Goal: Navigation & Orientation: Find specific page/section

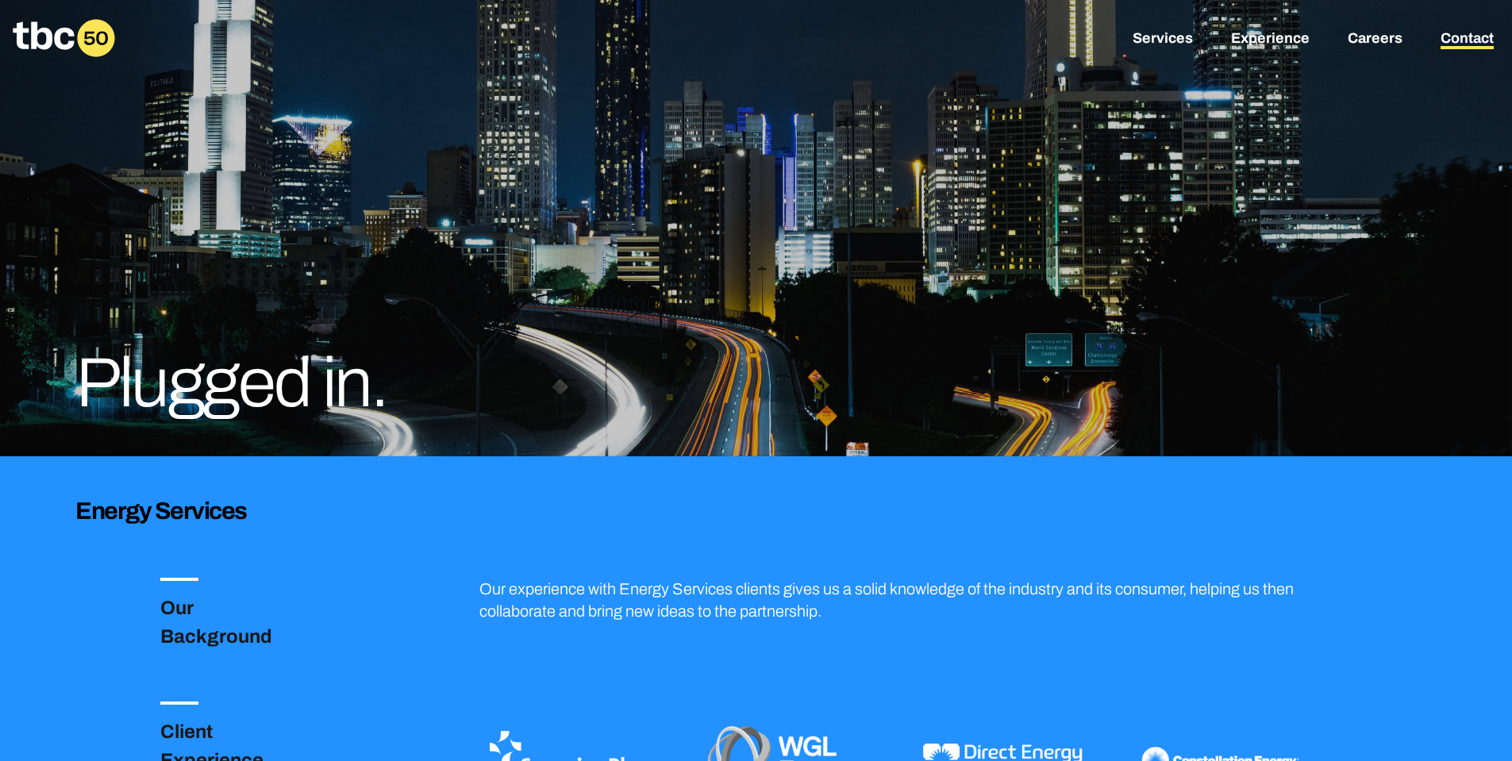
click at [1470, 39] on link "Contact" at bounding box center [1466, 39] width 53 height 19
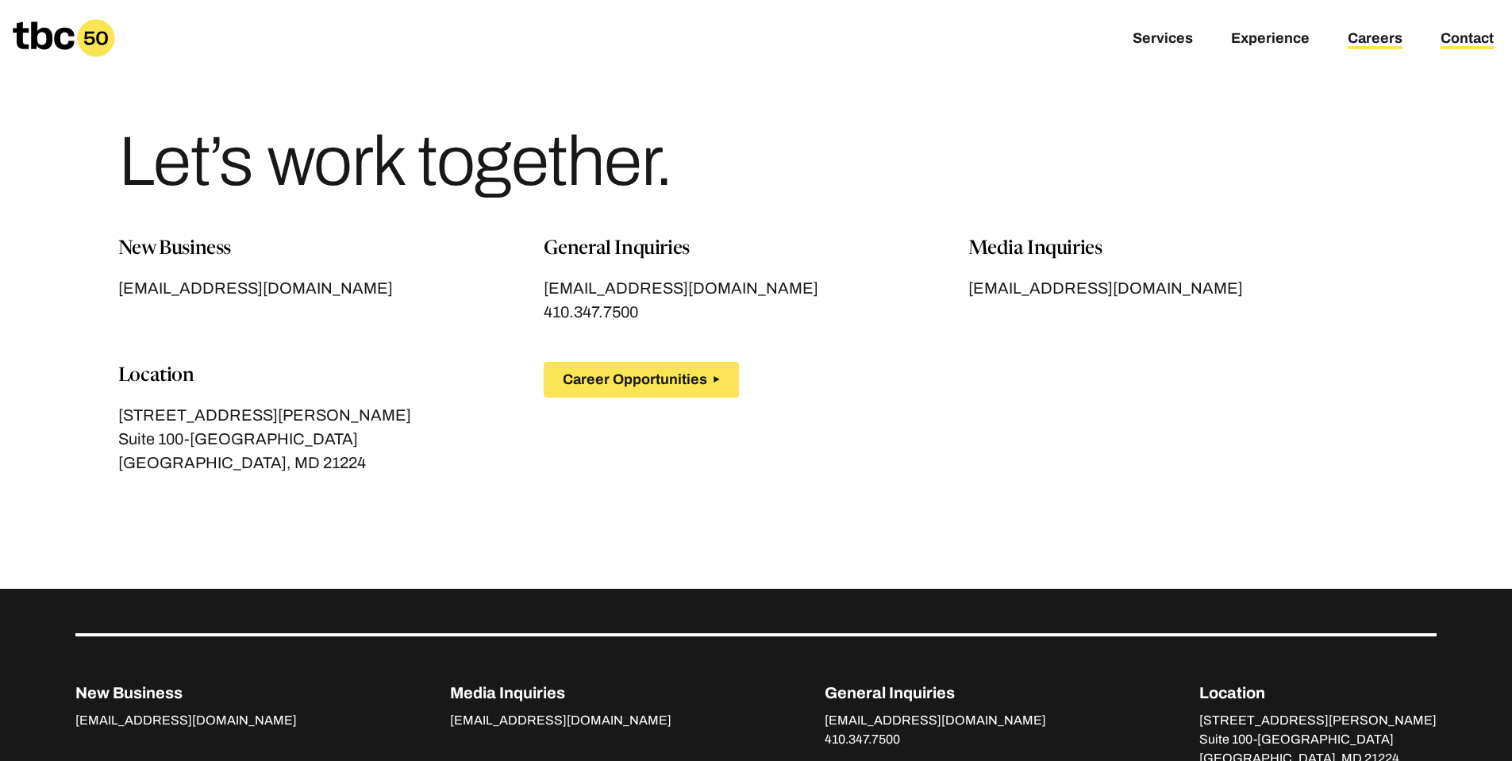
click at [1385, 34] on link "Careers" at bounding box center [1374, 39] width 55 height 19
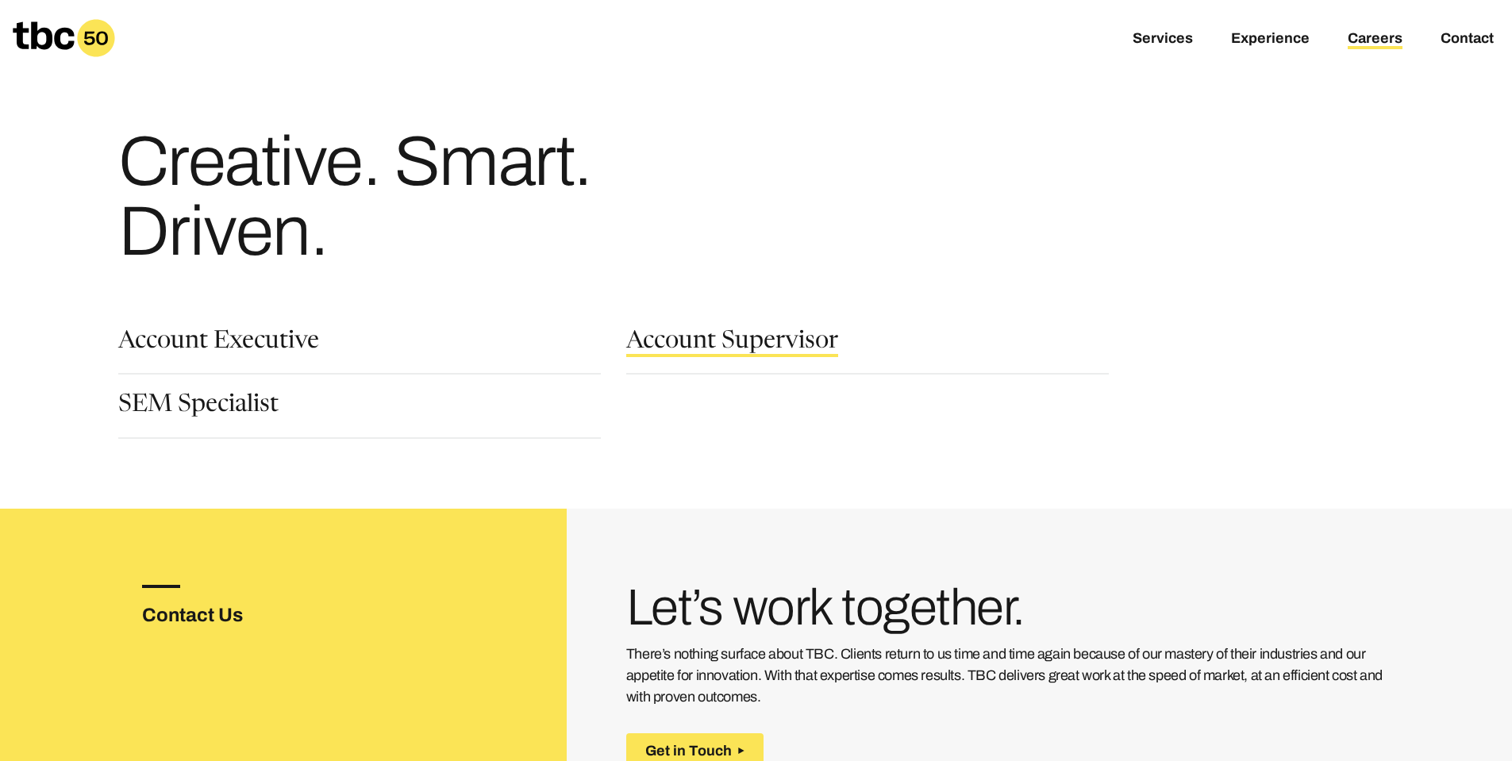
click at [689, 342] on link "Account Supervisor" at bounding box center [732, 343] width 212 height 27
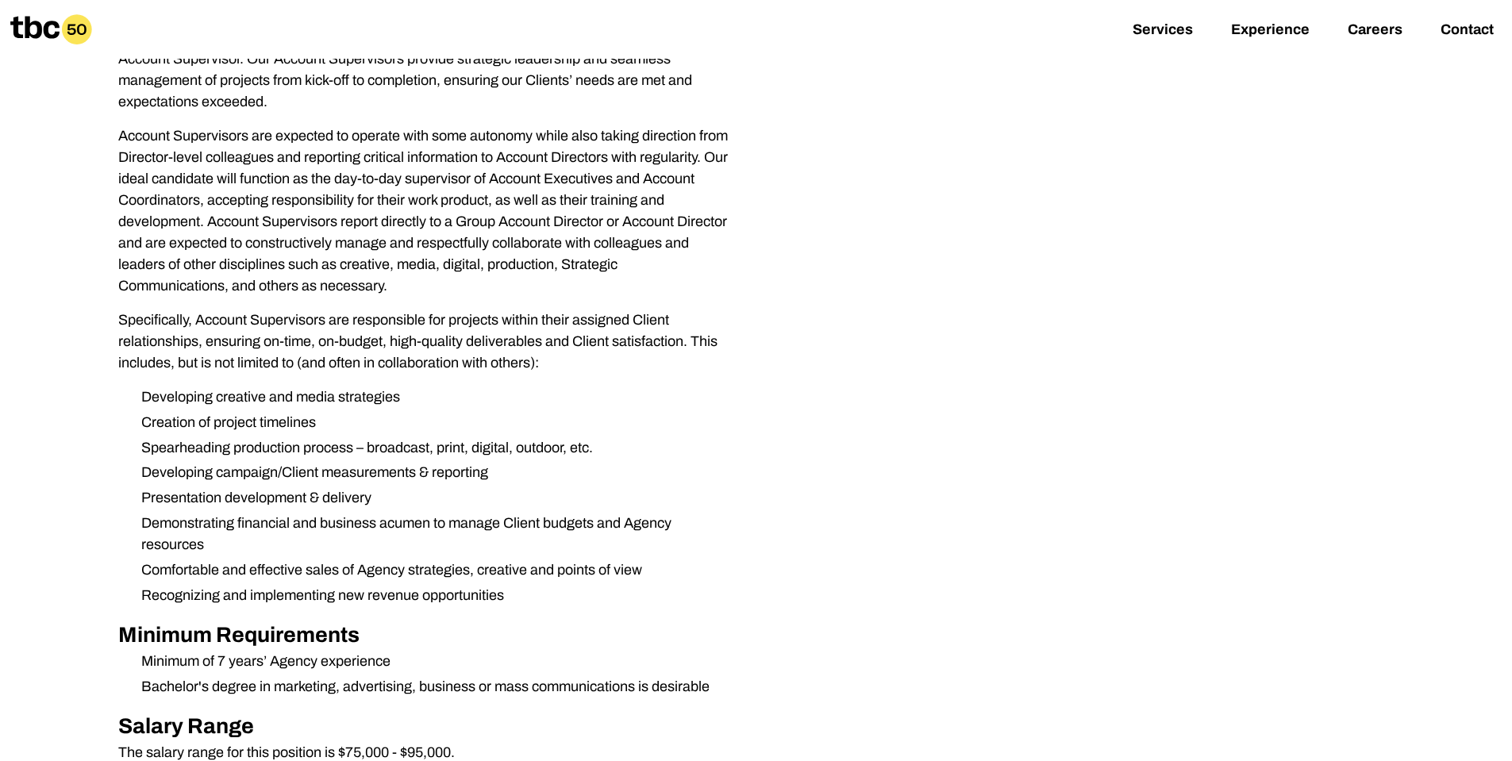
scroll to position [317, 0]
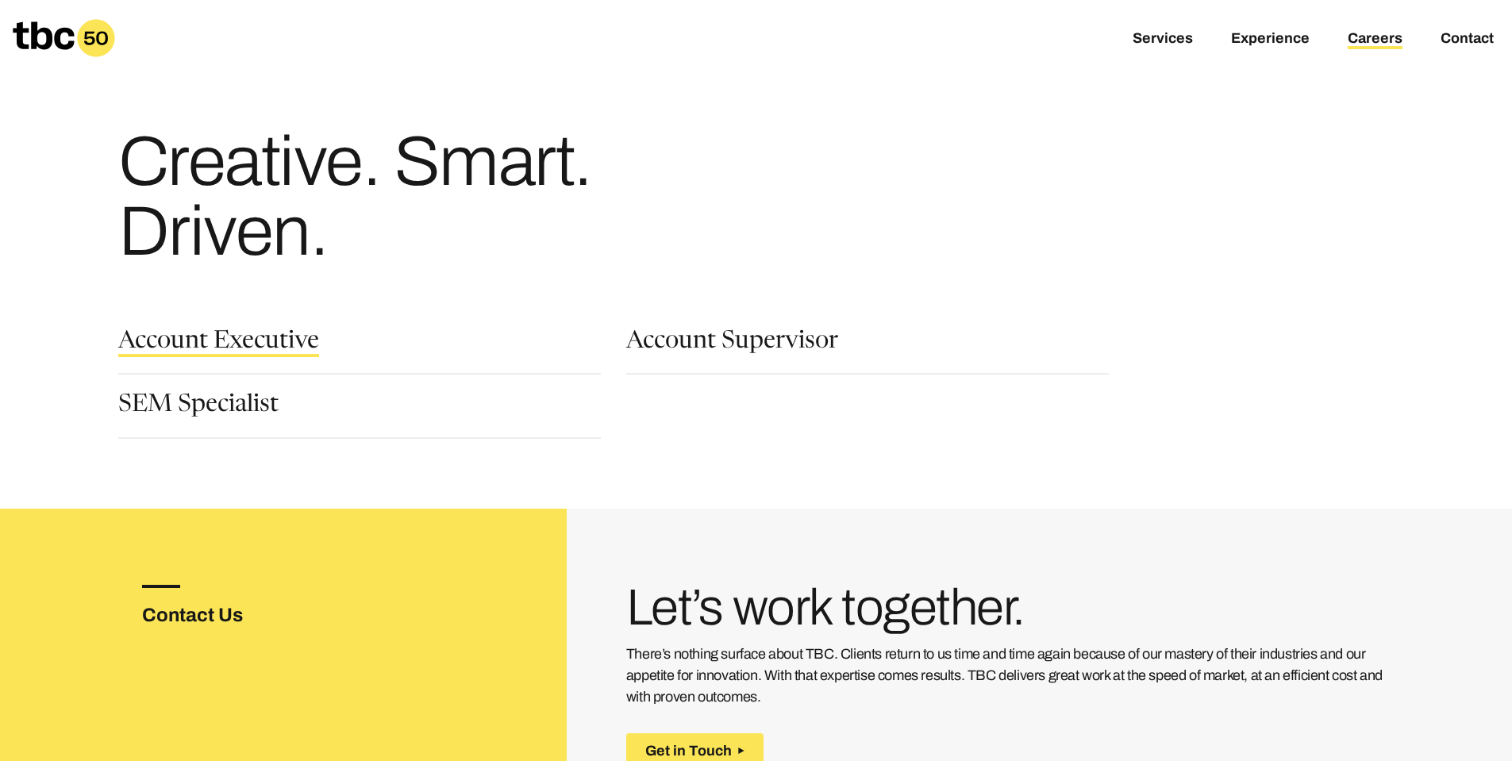
click at [272, 342] on link "Account Executive" at bounding box center [218, 343] width 201 height 27
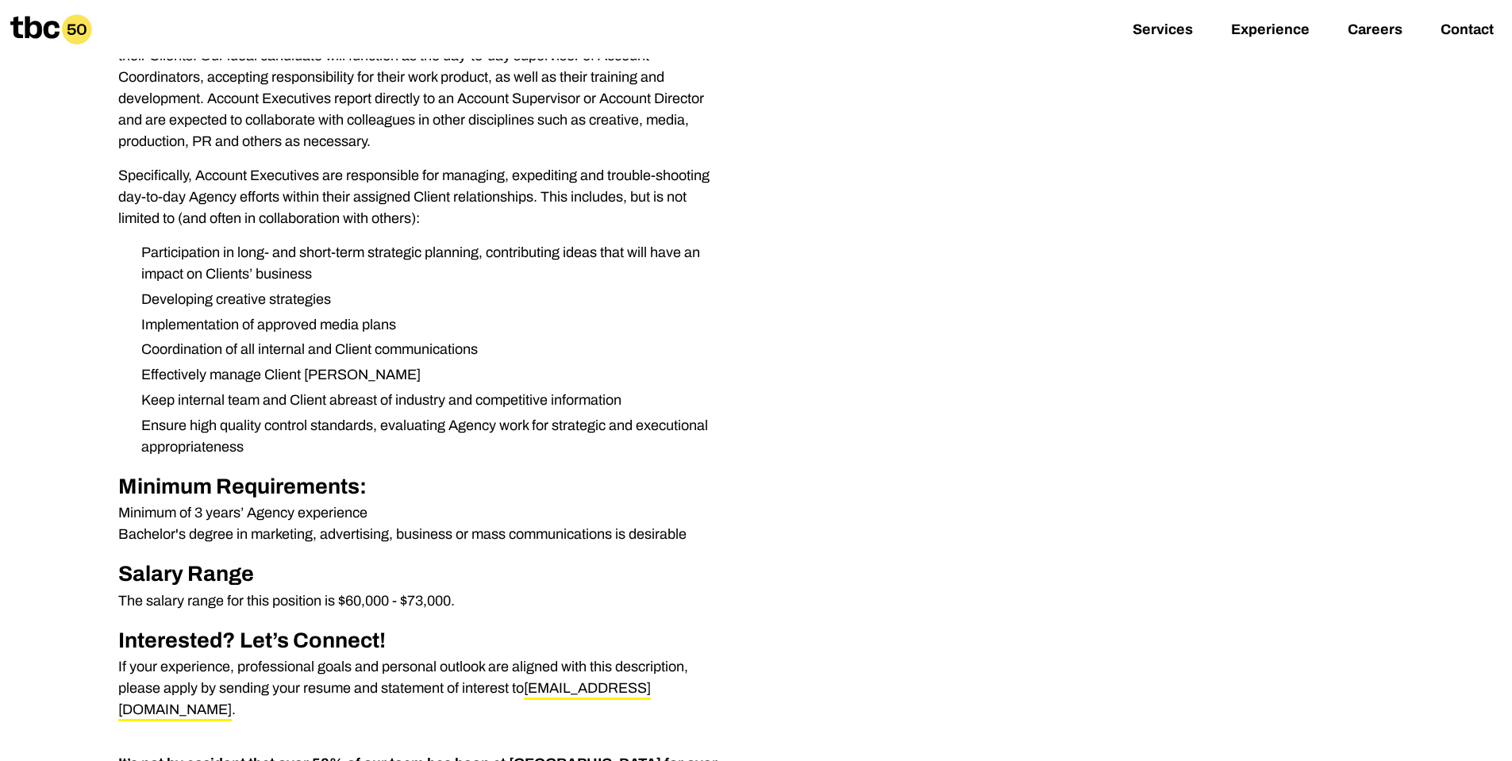
scroll to position [397, 0]
